Goal: Task Accomplishment & Management: Manage account settings

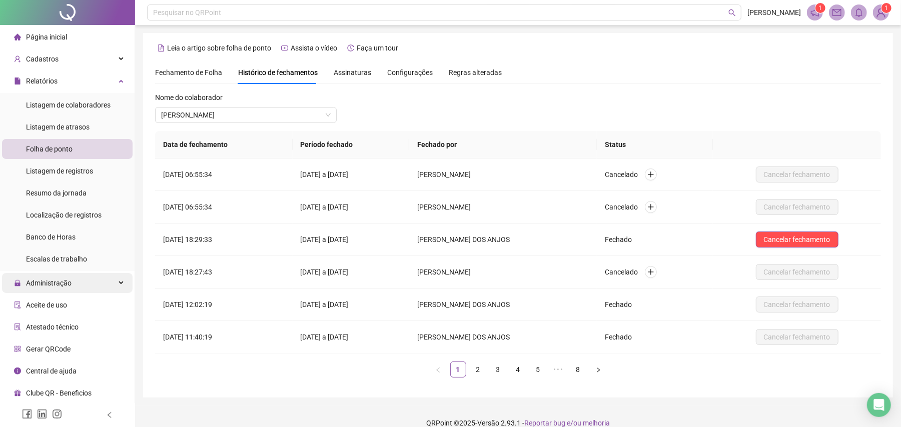
click at [66, 276] on span "Administração" at bounding box center [43, 283] width 58 height 20
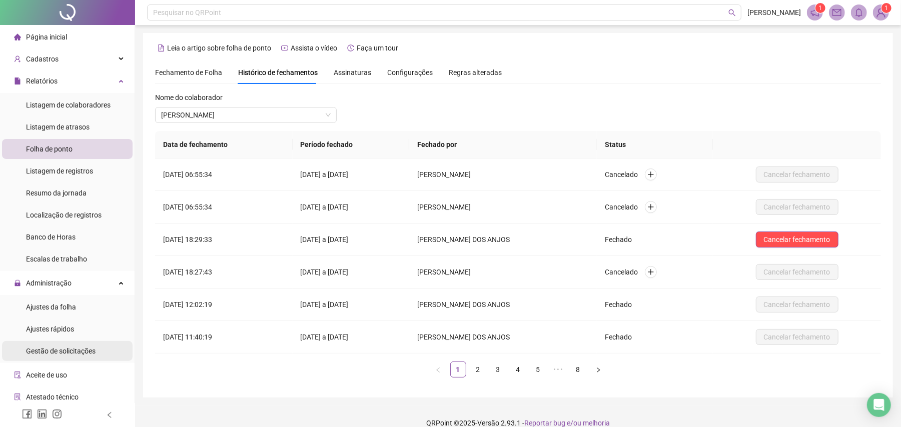
click at [58, 352] on span "Gestão de solicitações" at bounding box center [61, 351] width 70 height 8
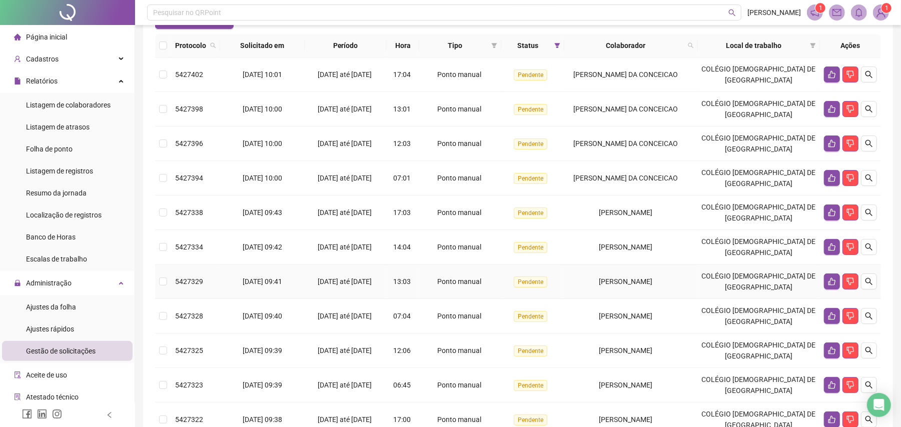
scroll to position [99, 0]
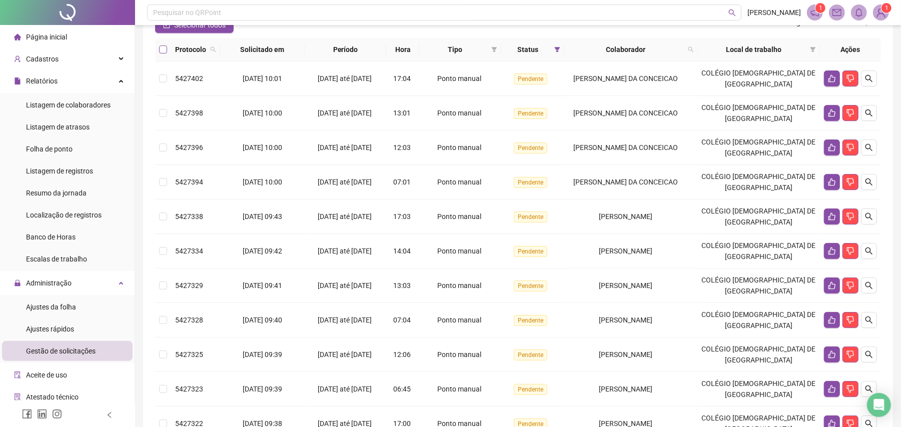
click at [159, 53] on label at bounding box center [163, 49] width 8 height 11
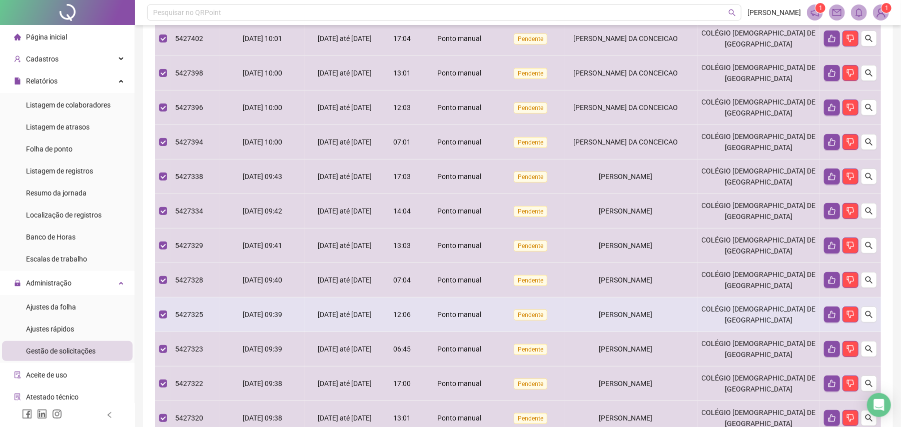
scroll to position [0, 0]
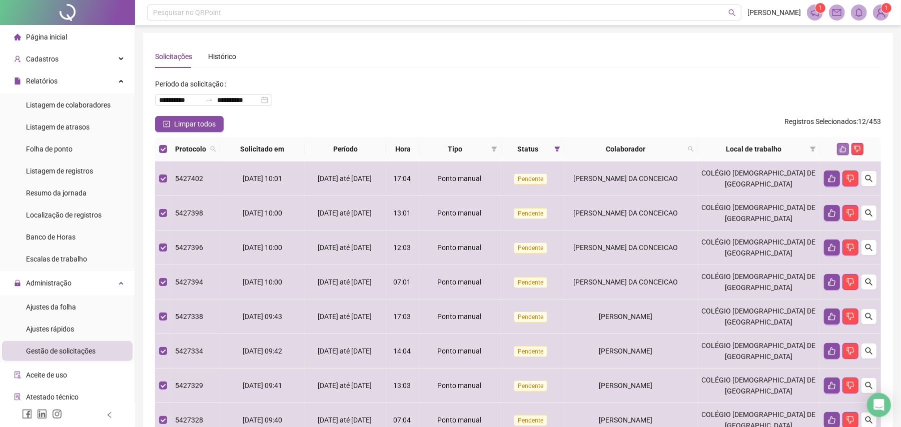
click at [840, 147] on icon "like" at bounding box center [842, 149] width 7 height 7
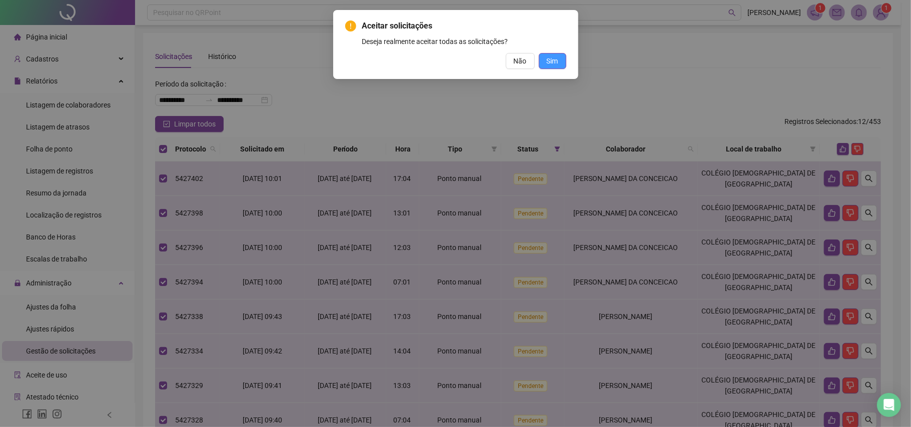
click at [555, 57] on span "Sim" at bounding box center [553, 61] width 12 height 11
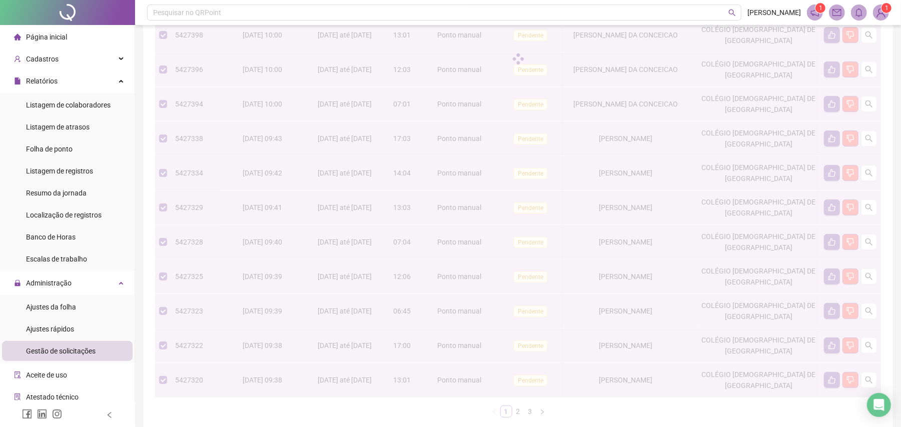
scroll to position [200, 0]
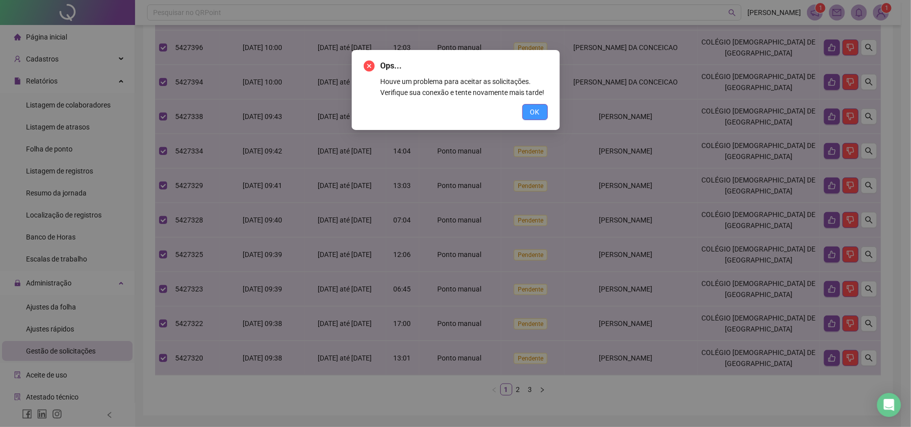
click at [537, 112] on span "OK" at bounding box center [535, 112] width 10 height 11
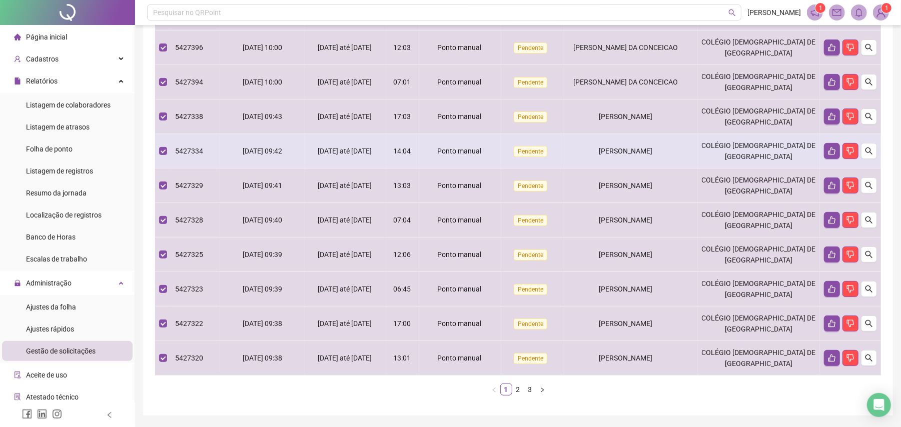
scroll to position [0, 0]
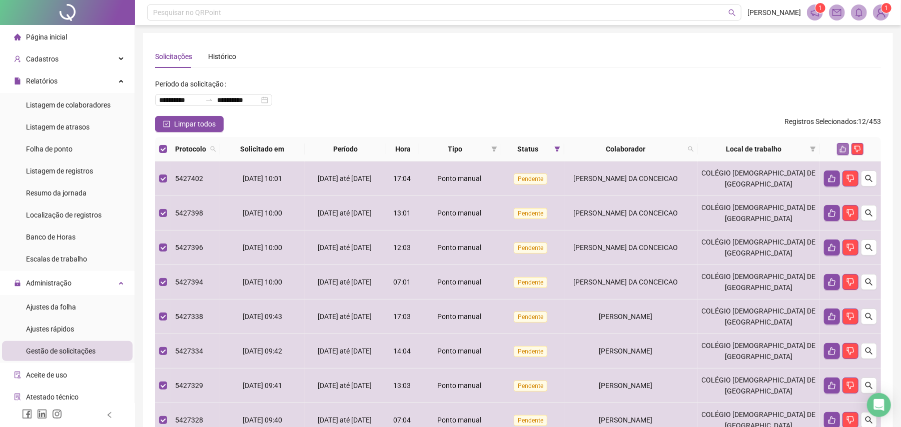
click at [839, 148] on button "button" at bounding box center [843, 149] width 12 height 12
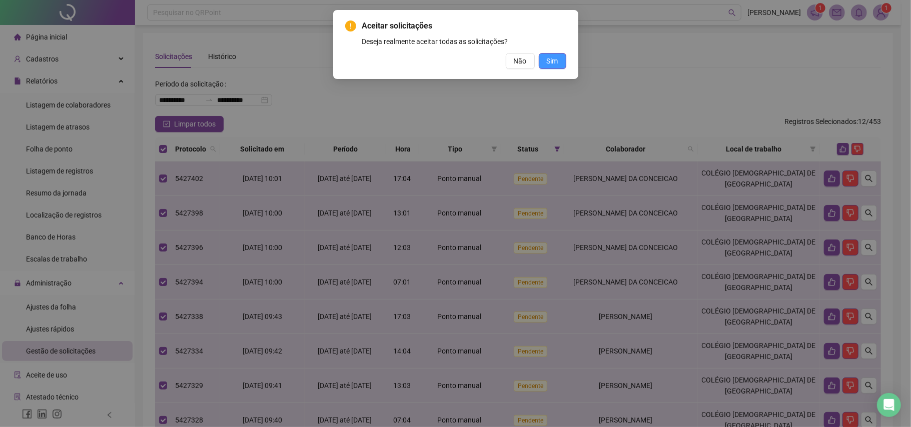
click at [553, 60] on span "Sim" at bounding box center [553, 61] width 12 height 11
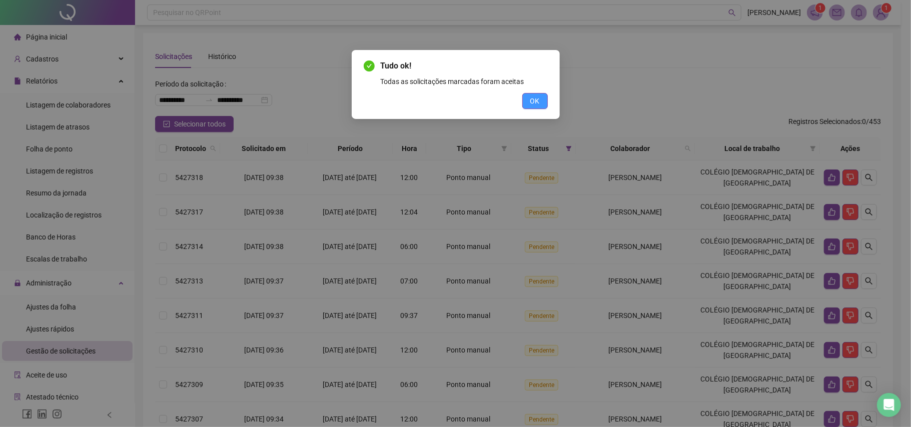
click at [531, 106] on span "OK" at bounding box center [535, 101] width 10 height 11
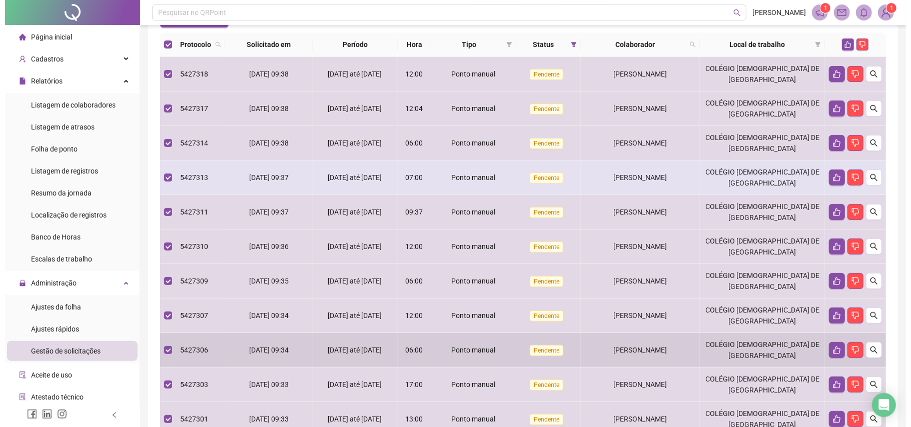
scroll to position [100, 0]
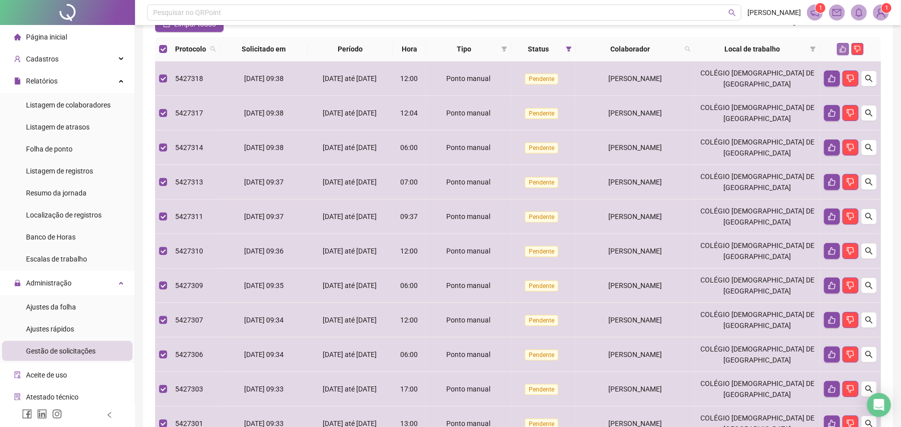
click at [844, 43] on button "button" at bounding box center [843, 49] width 12 height 12
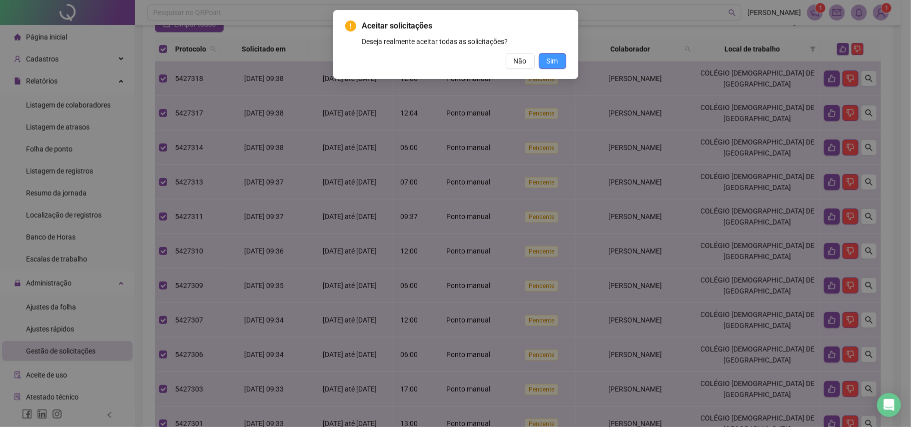
click at [551, 59] on span "Sim" at bounding box center [553, 61] width 12 height 11
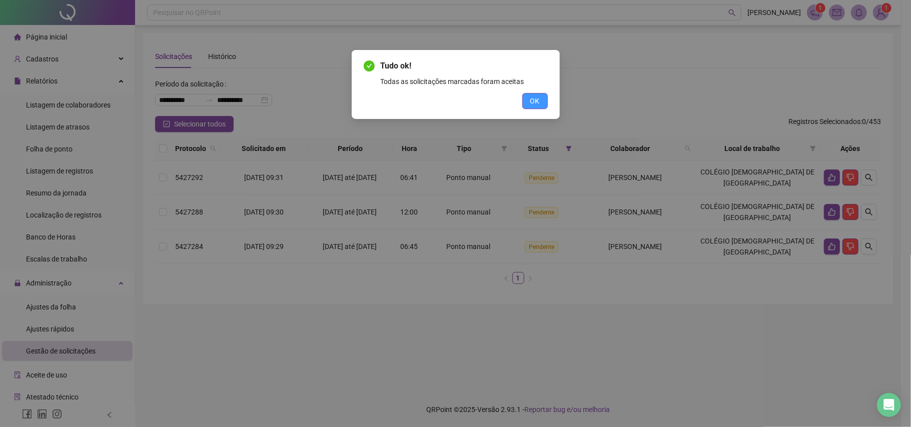
scroll to position [0, 0]
click at [533, 104] on span "OK" at bounding box center [535, 101] width 10 height 11
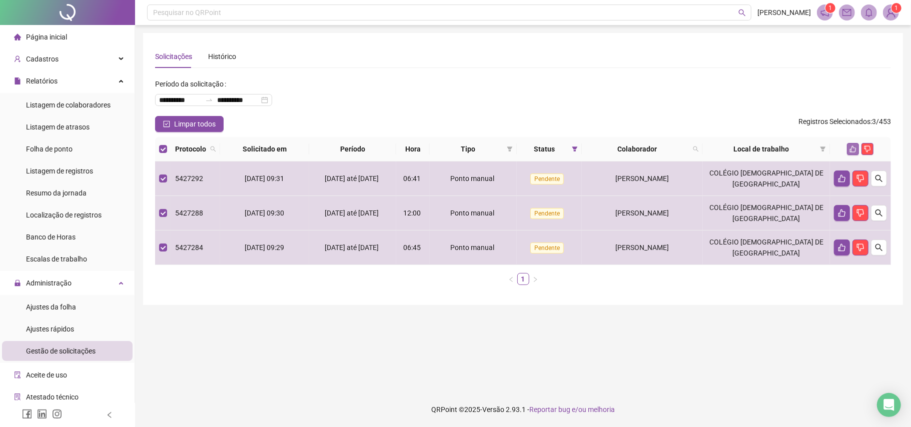
click at [852, 151] on icon "like" at bounding box center [852, 149] width 7 height 7
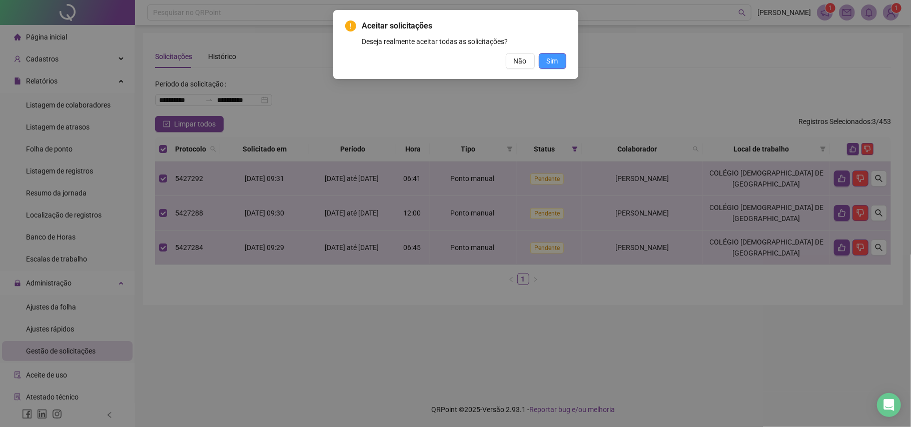
click at [547, 63] on span "Sim" at bounding box center [553, 61] width 12 height 11
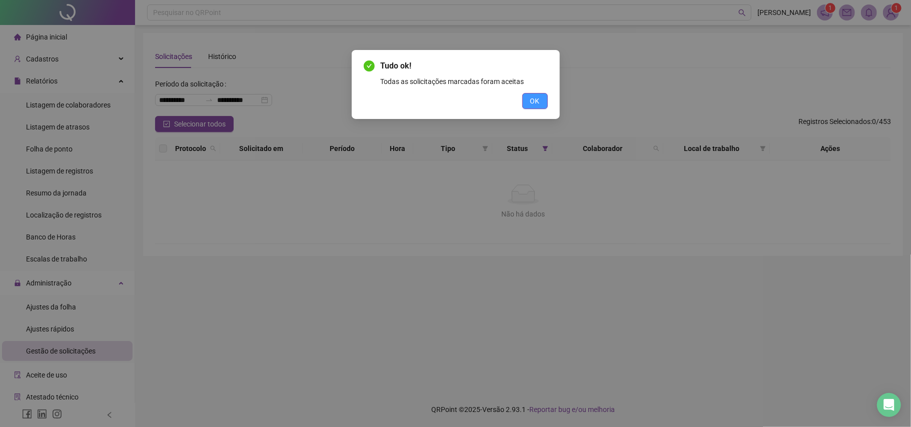
click at [537, 100] on span "OK" at bounding box center [535, 101] width 10 height 11
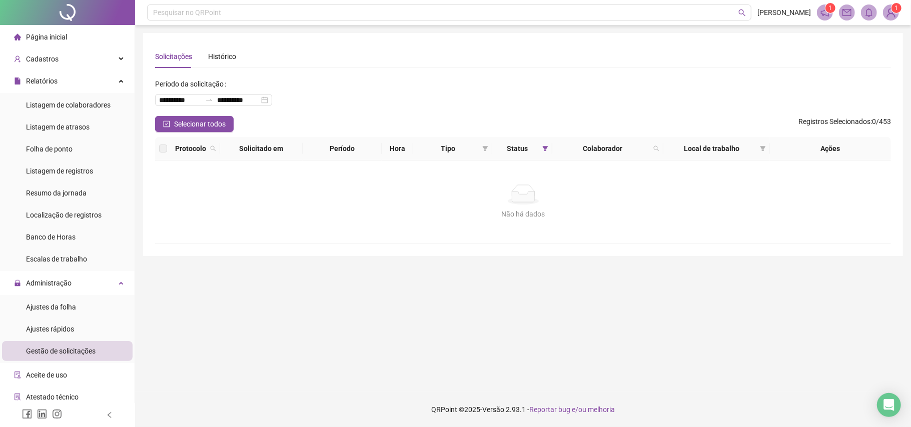
click at [63, 356] on div "Gestão de solicitações" at bounding box center [61, 351] width 70 height 20
